Goal: Task Accomplishment & Management: Use online tool/utility

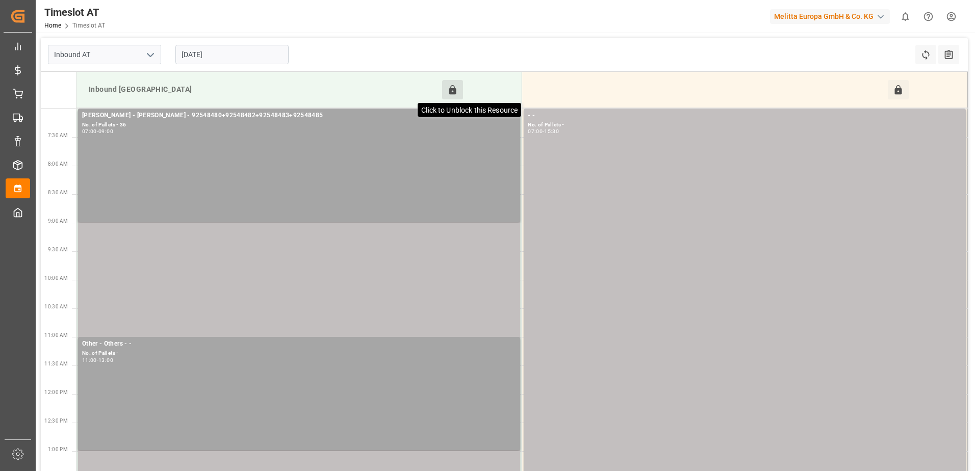
click at [453, 85] on icon at bounding box center [452, 90] width 11 height 11
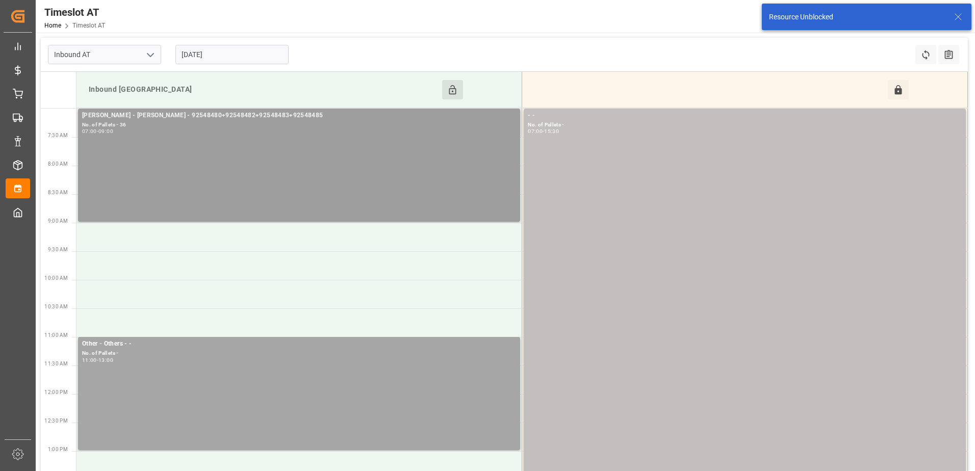
click at [478, 146] on div "[PERSON_NAME] - [PERSON_NAME] - 92548480+92548482+92548483+92548485 No. of Pall…" at bounding box center [299, 165] width 434 height 109
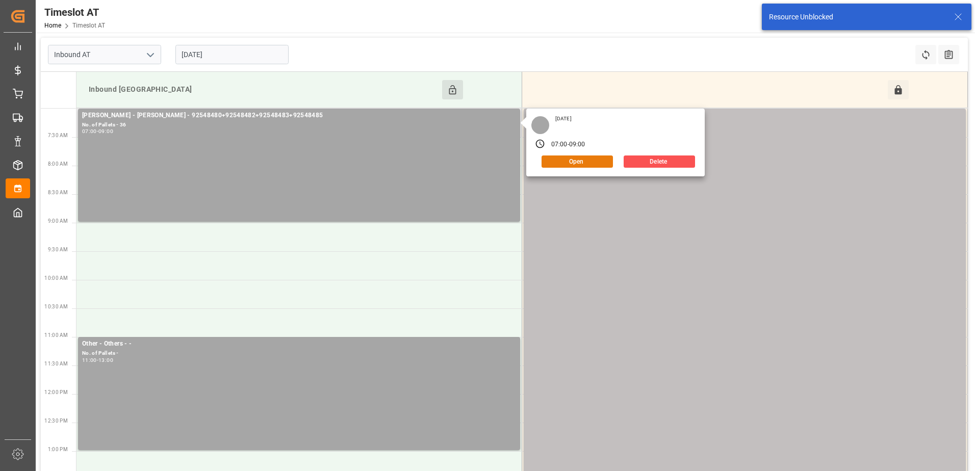
click at [564, 160] on button "Open" at bounding box center [576, 161] width 71 height 12
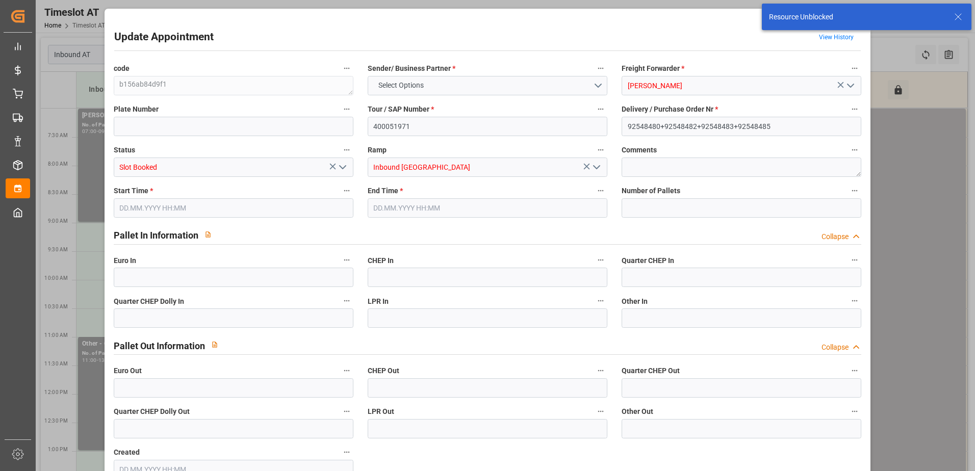
type input "36"
type input "[DATE] 07:00"
type input "[DATE] 09:00"
type input "[DATE] 08:17"
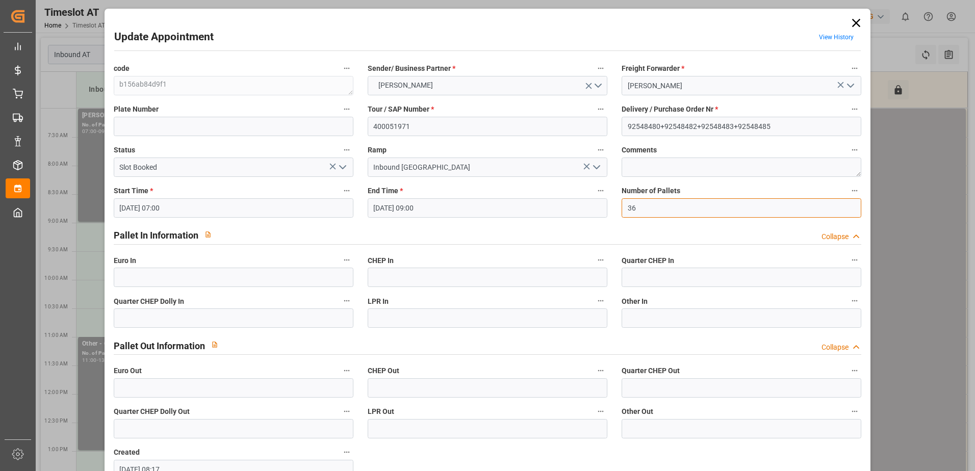
click at [635, 207] on input "36" at bounding box center [741, 207] width 240 height 19
type input "39"
click at [143, 275] on input "text" at bounding box center [234, 277] width 240 height 19
type input "39"
click at [346, 165] on icon "open menu" at bounding box center [342, 167] width 12 height 12
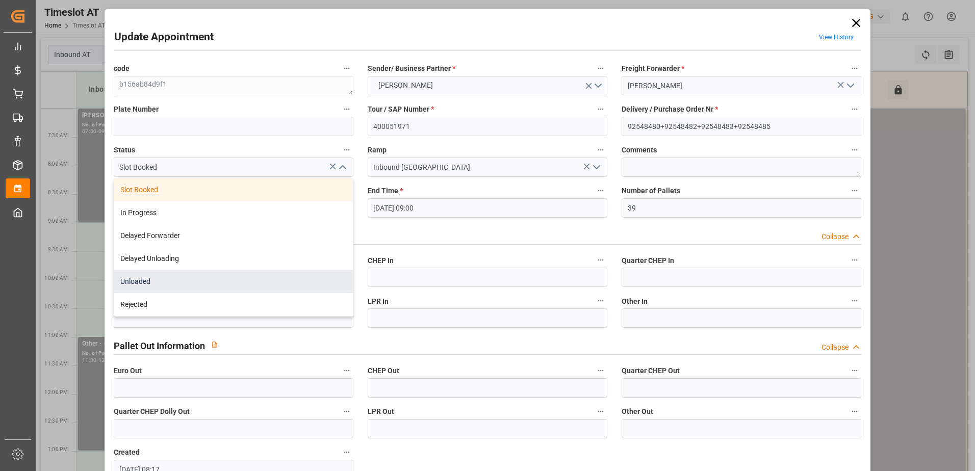
click at [259, 289] on div "Unloaded" at bounding box center [233, 281] width 239 height 23
type input "Unloaded"
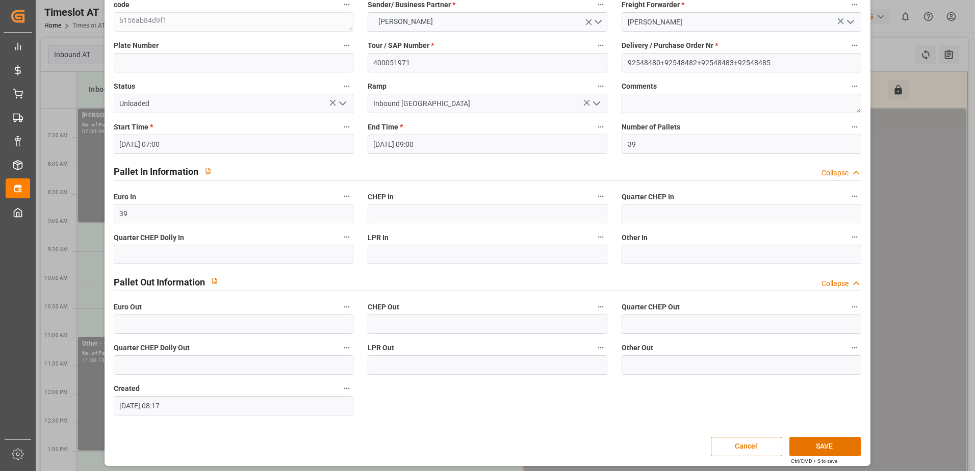
scroll to position [67, 0]
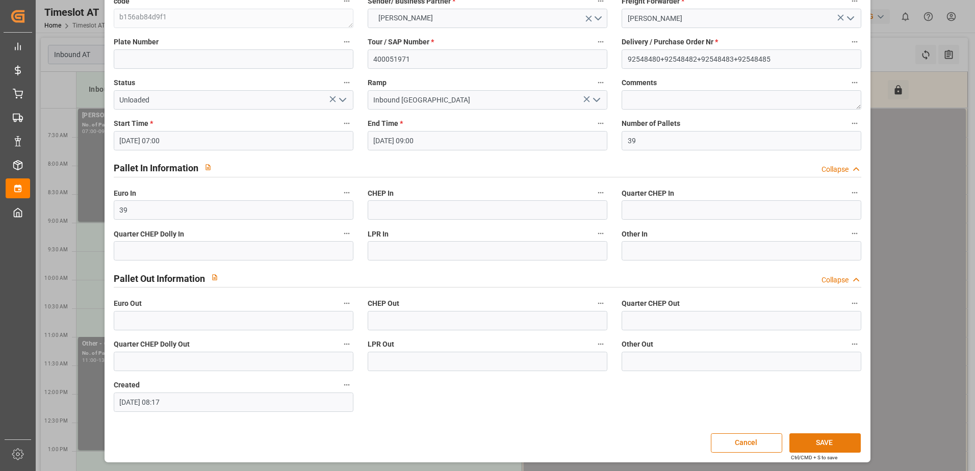
click at [827, 440] on button "SAVE" at bounding box center [824, 442] width 71 height 19
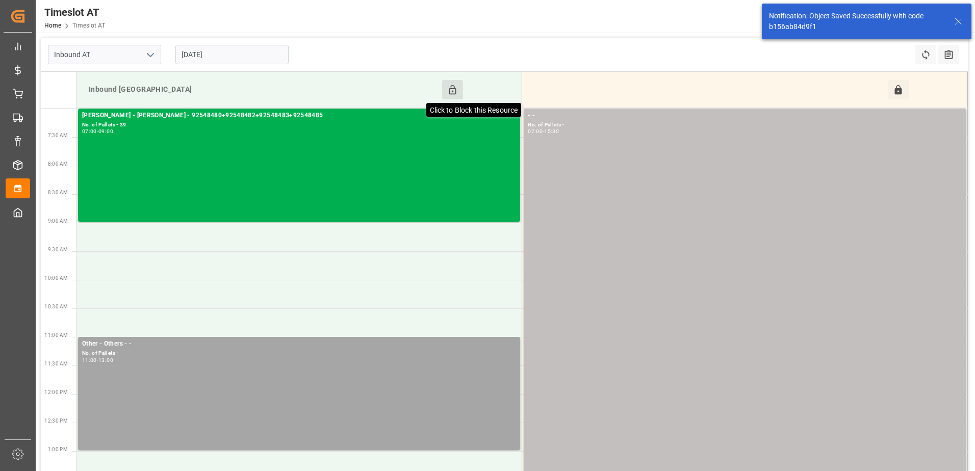
click at [453, 89] on icon at bounding box center [452, 89] width 7 height 9
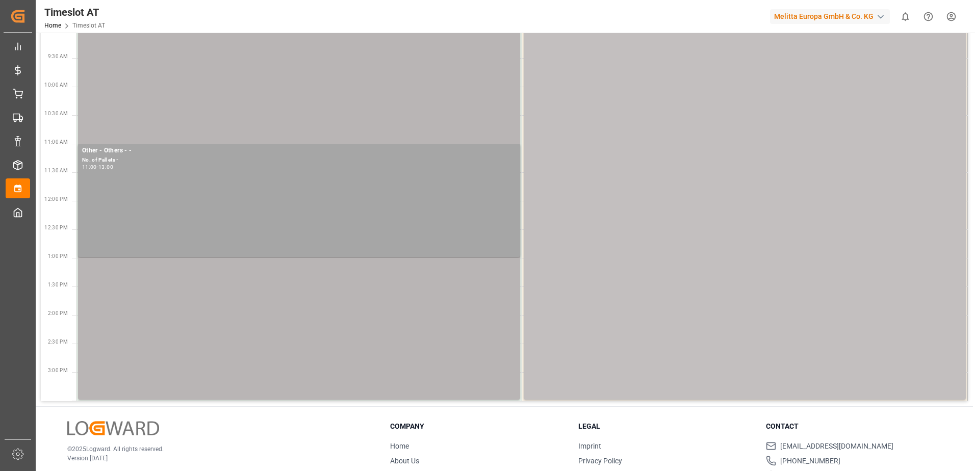
scroll to position [0, 0]
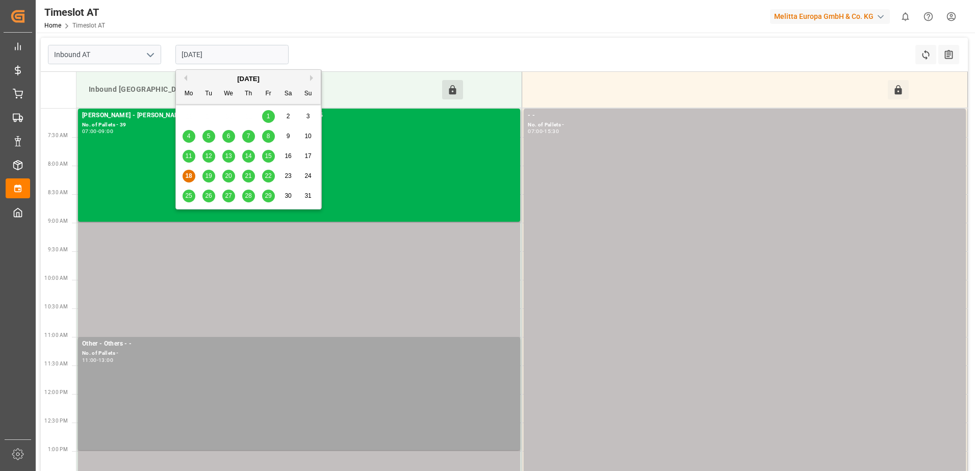
click at [232, 58] on input "[DATE]" at bounding box center [231, 54] width 113 height 19
click at [207, 175] on span "19" at bounding box center [208, 175] width 7 height 7
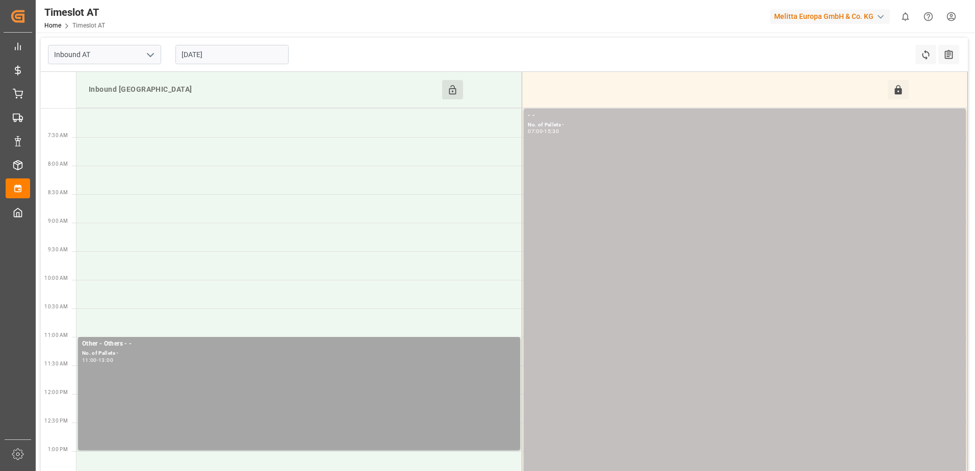
click at [217, 51] on input "[DATE]" at bounding box center [231, 54] width 113 height 19
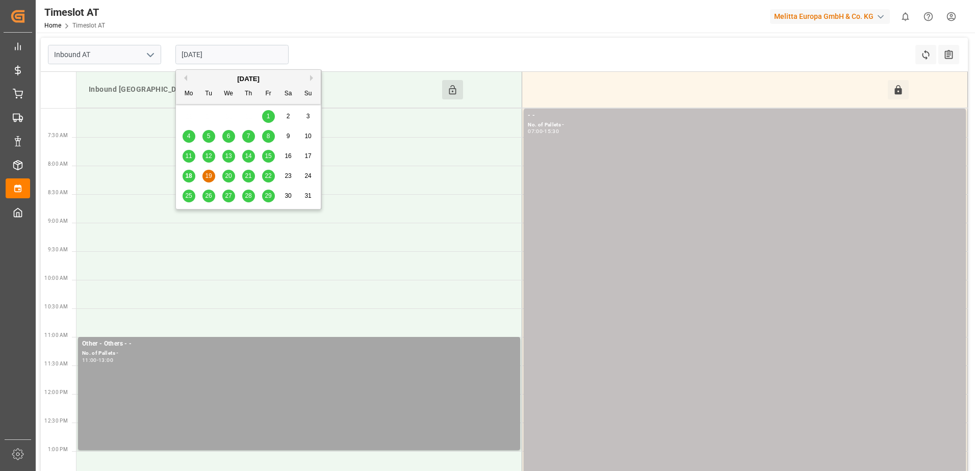
click at [225, 176] on span "20" at bounding box center [228, 175] width 7 height 7
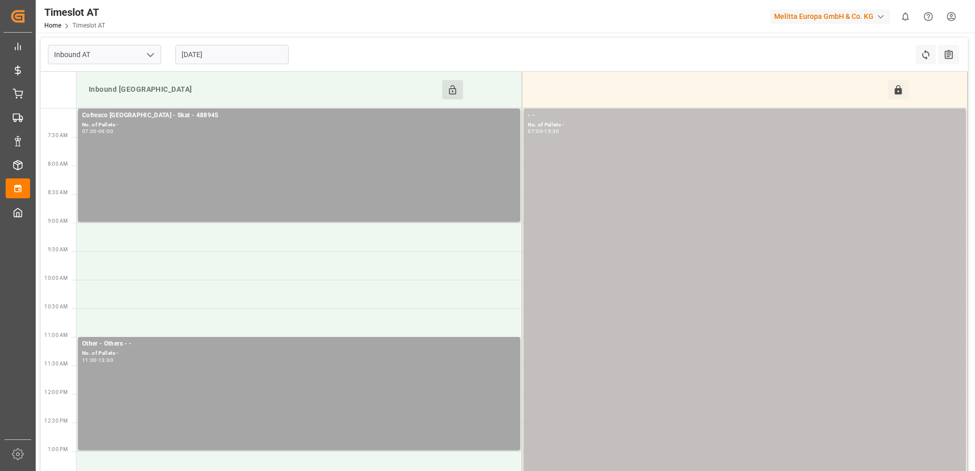
click at [221, 59] on input "[DATE]" at bounding box center [231, 54] width 113 height 19
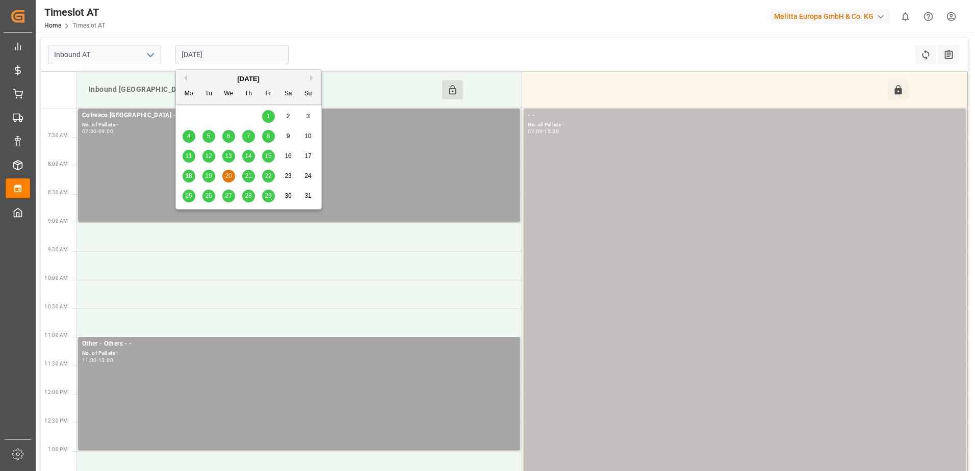
click at [187, 174] on span "18" at bounding box center [188, 175] width 7 height 7
type input "[DATE]"
